Goal: Transaction & Acquisition: Purchase product/service

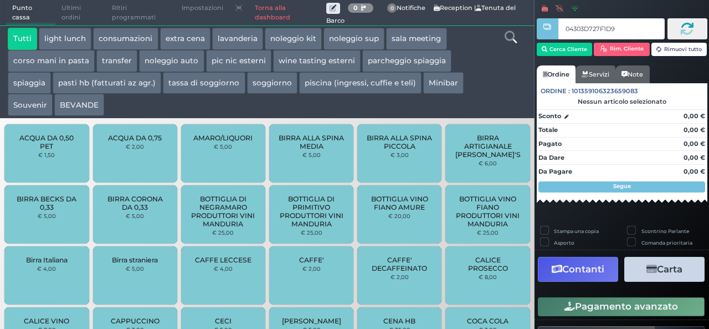
type input "04303D727F1D95"
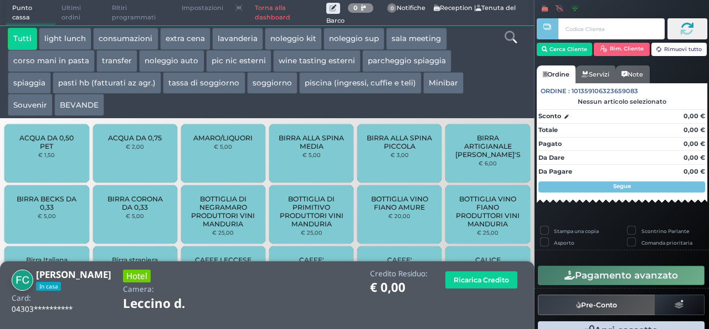
click at [411, 57] on button "parcheggio spiaggia" at bounding box center [406, 61] width 89 height 22
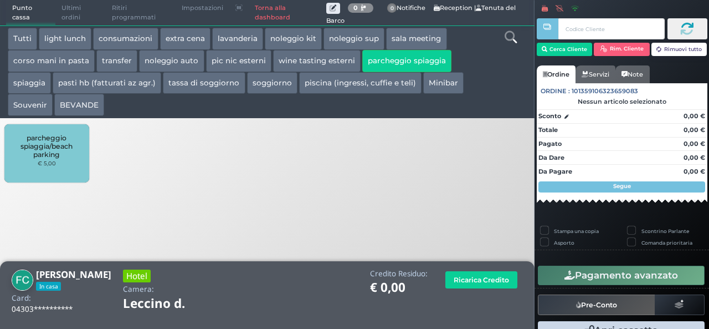
click at [78, 150] on span "parcheggio spiaggia/beach parking" at bounding box center [47, 146] width 66 height 25
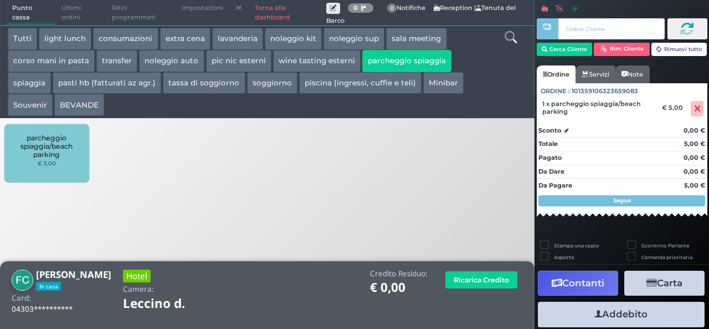
click at [629, 309] on button "Addebito" at bounding box center [621, 313] width 167 height 25
